Goal: Find specific page/section: Find specific page/section

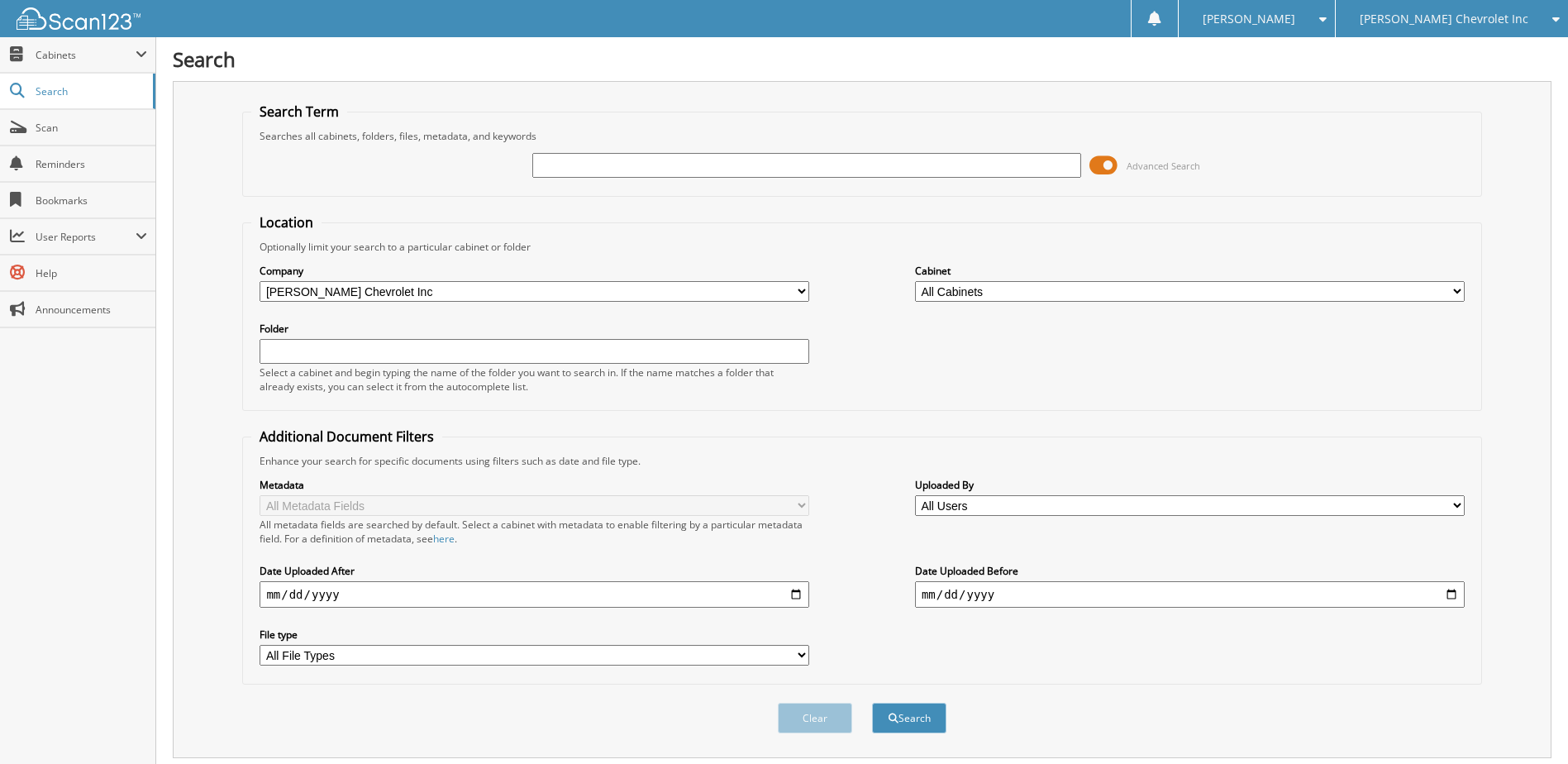
click at [597, 166] on input "text" at bounding box center [807, 165] width 549 height 24
type input "228444"
click at [873, 703] on button "Search" at bounding box center [909, 718] width 74 height 30
click at [1104, 165] on span at bounding box center [1103, 165] width 28 height 24
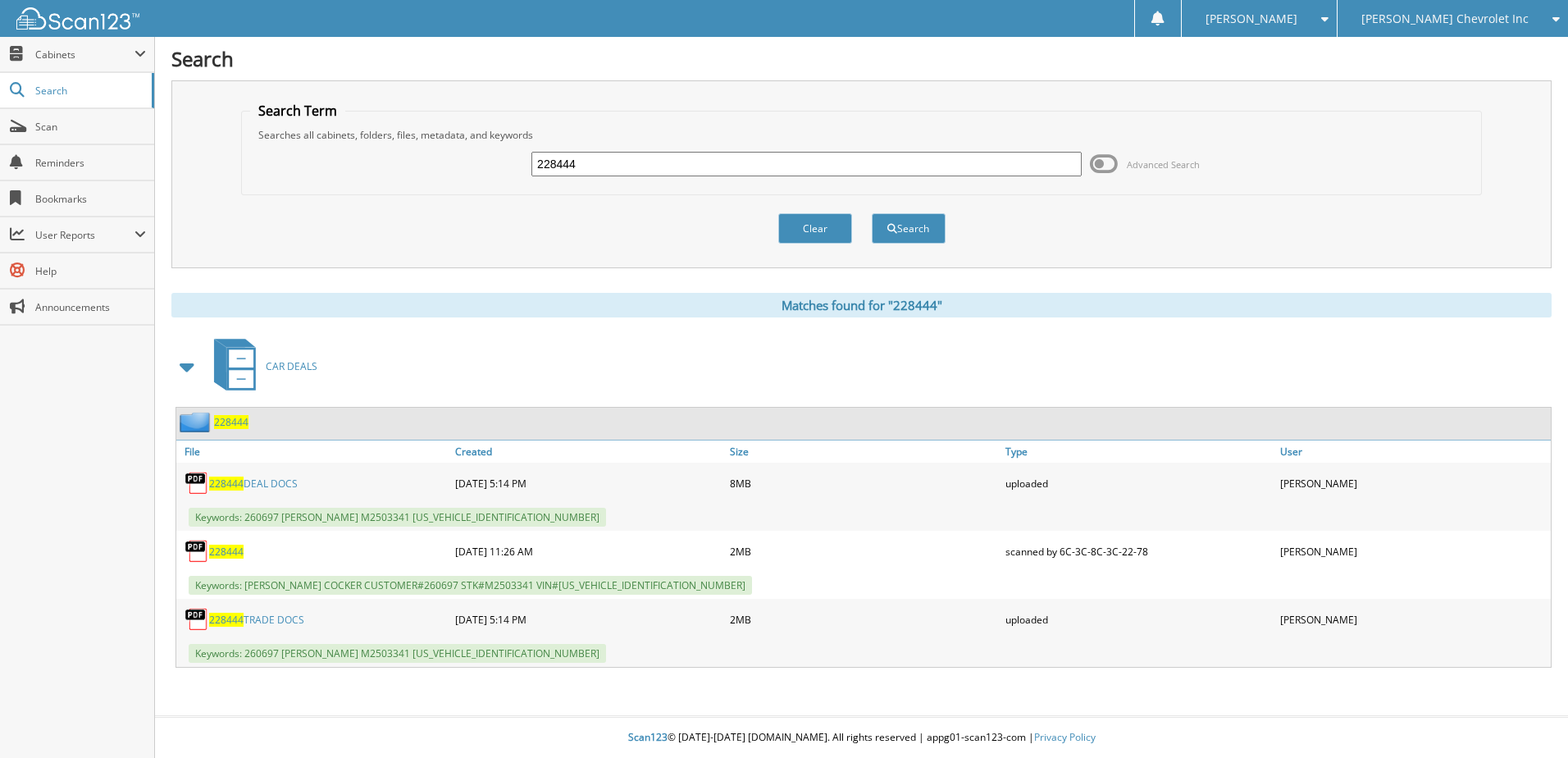
click at [225, 421] on span "228444" at bounding box center [231, 422] width 35 height 14
